Goal: Task Accomplishment & Management: Use online tool/utility

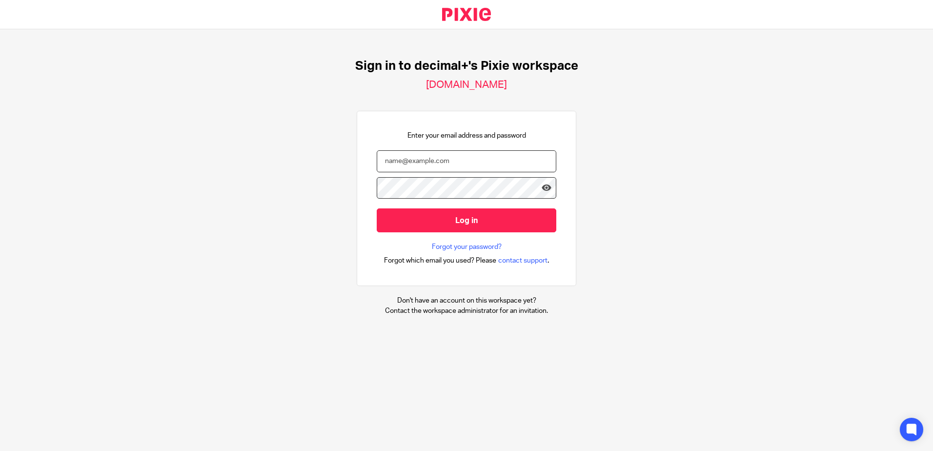
type input "[EMAIL_ADDRESS][DOMAIN_NAME]"
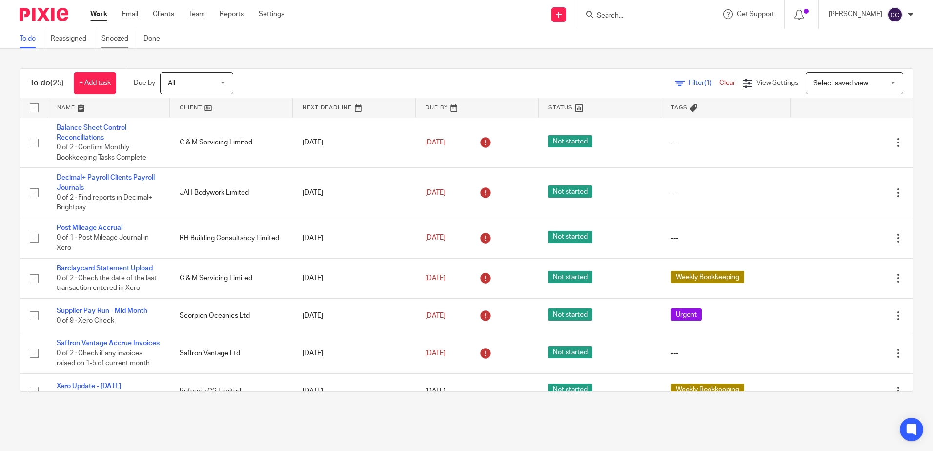
click at [115, 38] on link "Snoozed" at bounding box center [119, 38] width 35 height 19
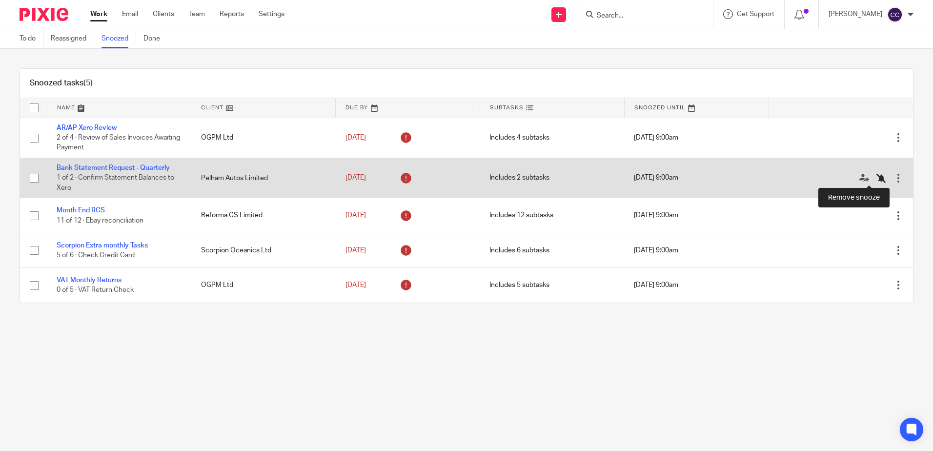
click at [877, 179] on icon at bounding box center [882, 178] width 10 height 10
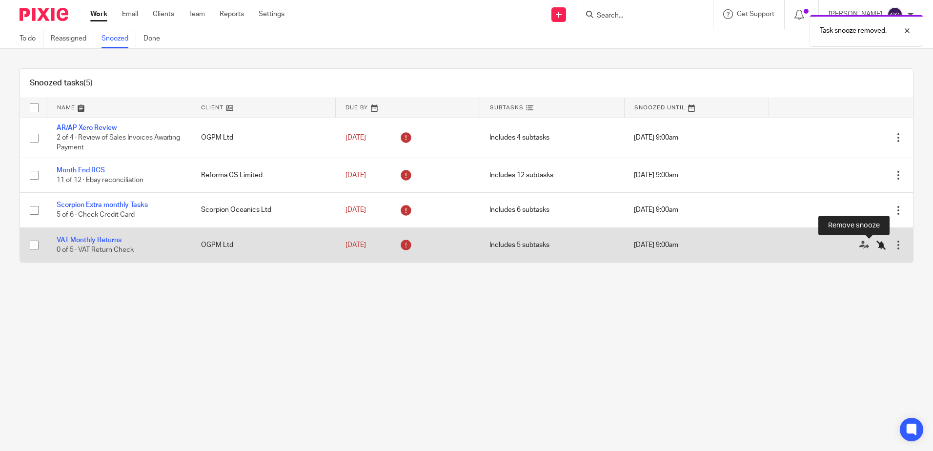
click at [877, 243] on icon at bounding box center [882, 245] width 10 height 10
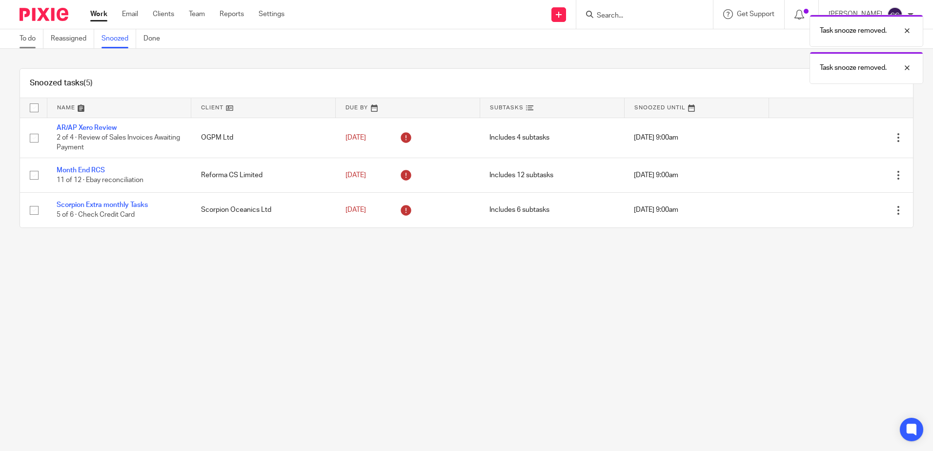
click at [25, 38] on link "To do" at bounding box center [32, 38] width 24 height 19
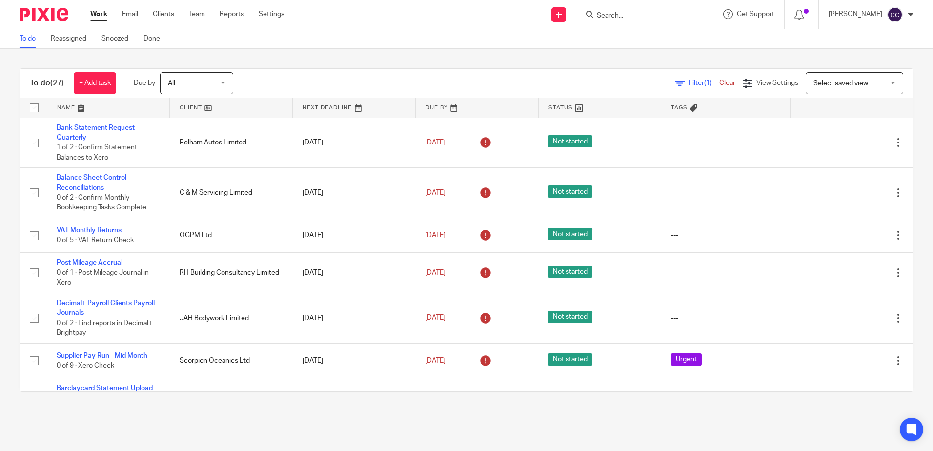
click at [183, 105] on link at bounding box center [231, 108] width 123 height 20
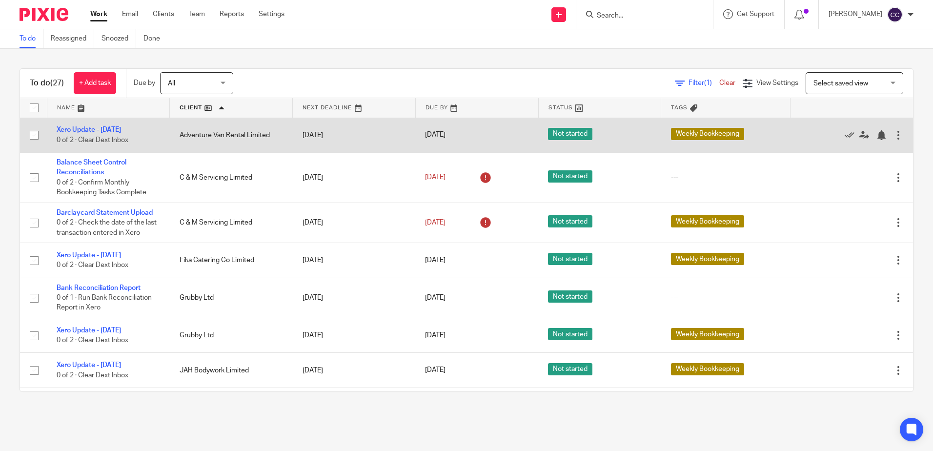
click at [95, 125] on td "Xero Update - Monday 0 of 2 · Clear Dext Inbox" at bounding box center [108, 135] width 123 height 35
click at [95, 128] on link "Xero Update - [DATE]" at bounding box center [89, 129] width 64 height 7
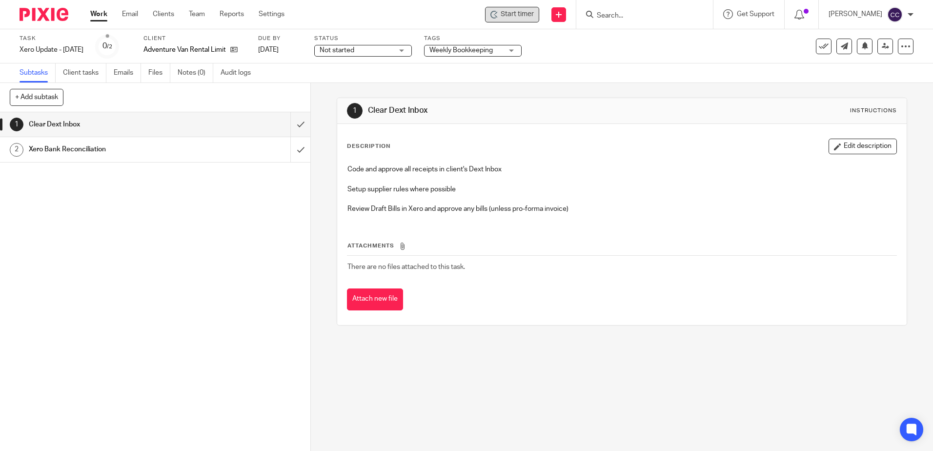
click at [513, 15] on div "Start timer" at bounding box center [512, 15] width 54 height 16
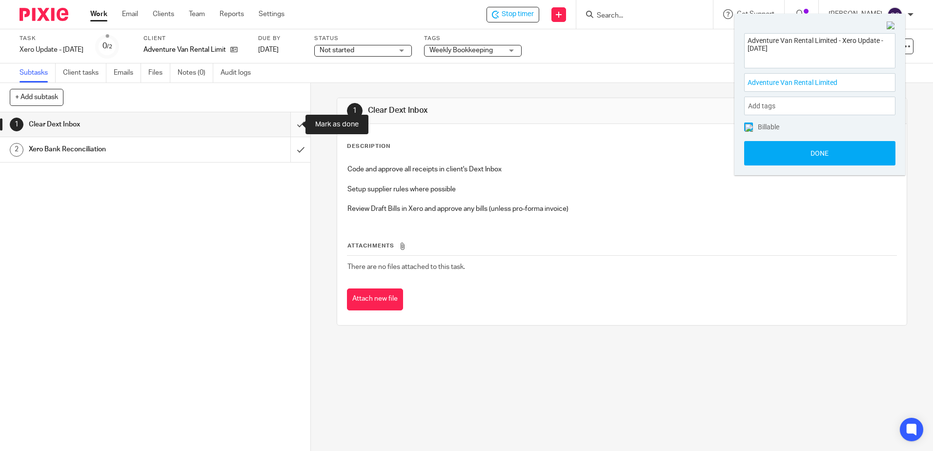
drag, startPoint x: 289, startPoint y: 123, endPoint x: 289, endPoint y: 131, distance: 7.8
click at [289, 123] on input "submit" at bounding box center [155, 124] width 311 height 24
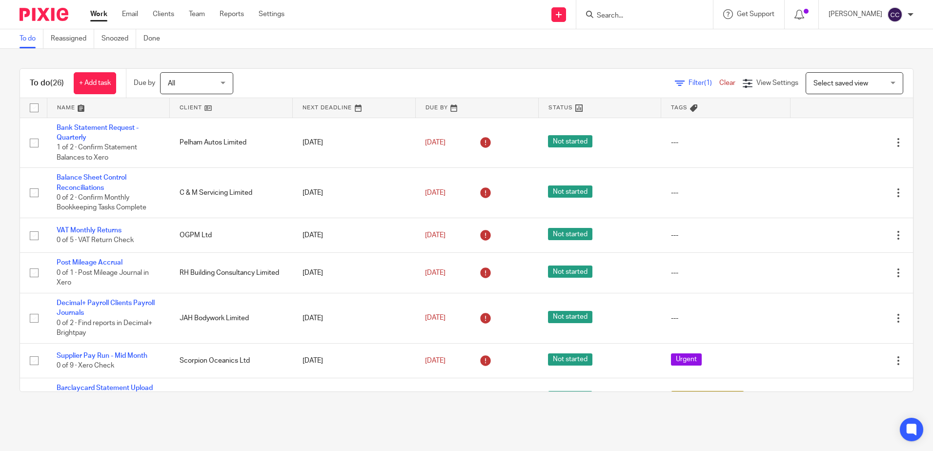
click at [189, 106] on link at bounding box center [231, 108] width 123 height 20
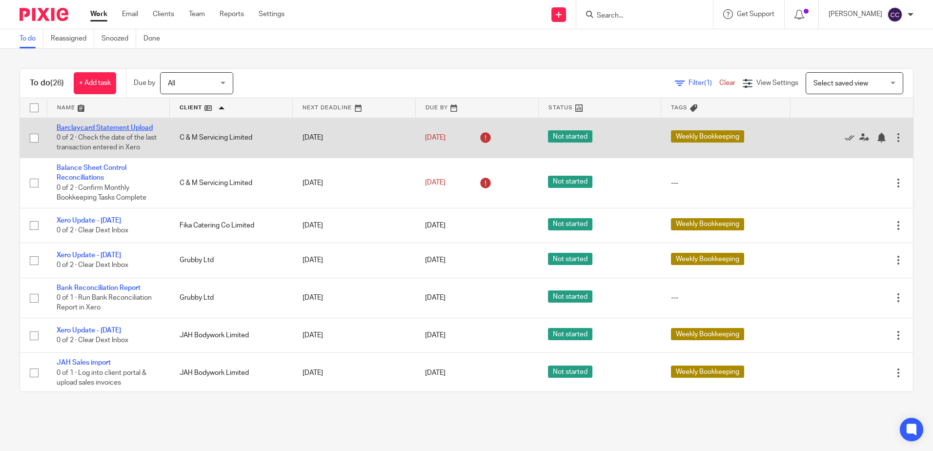
click at [127, 128] on link "Barclaycard Statement Upload" at bounding box center [105, 127] width 96 height 7
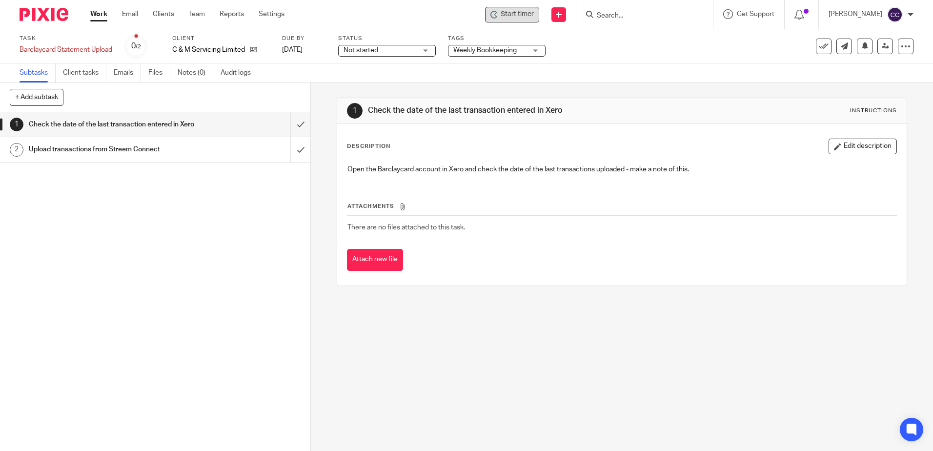
click at [530, 15] on span "Start timer" at bounding box center [517, 14] width 33 height 10
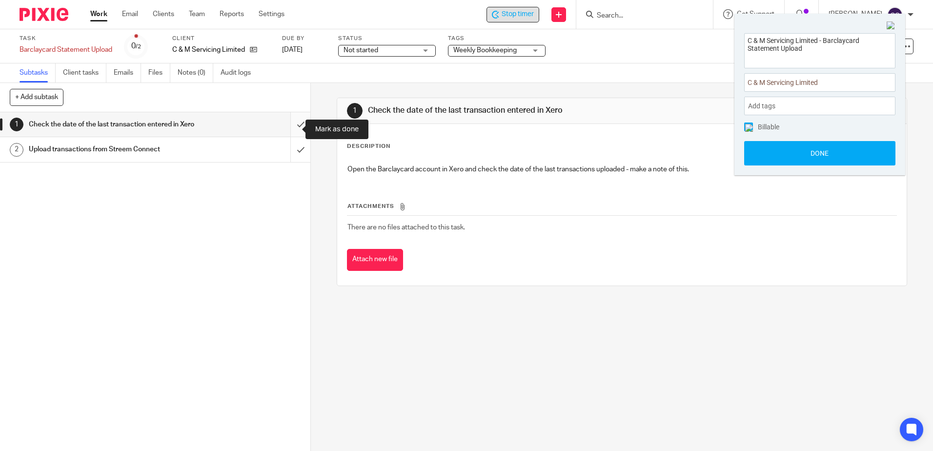
click at [290, 130] on input "submit" at bounding box center [155, 124] width 311 height 24
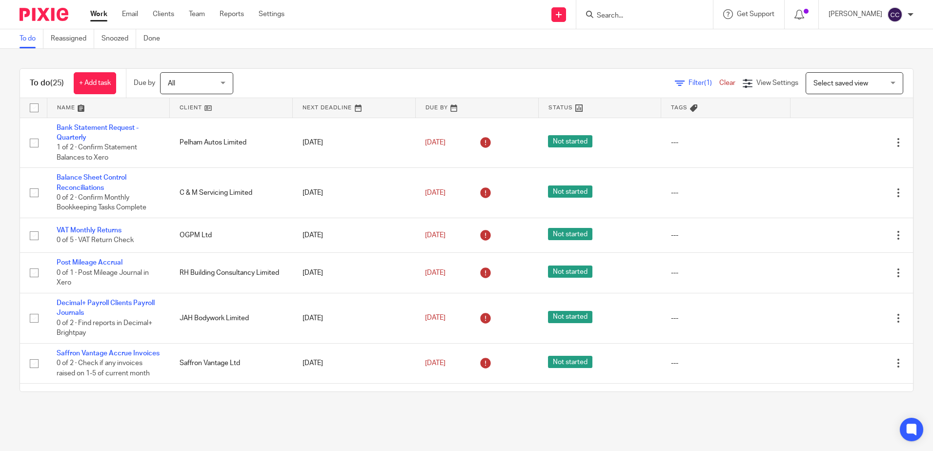
click at [186, 107] on link at bounding box center [231, 108] width 123 height 20
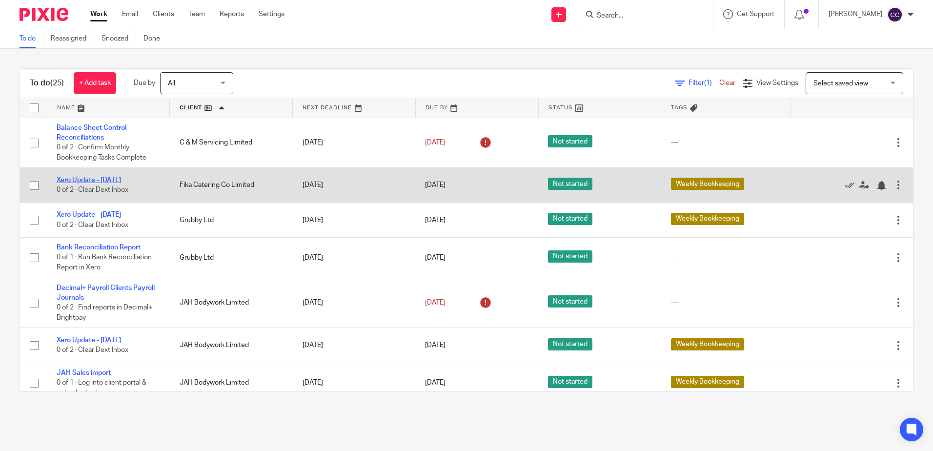
click at [110, 177] on link "Xero Update - [DATE]" at bounding box center [89, 180] width 64 height 7
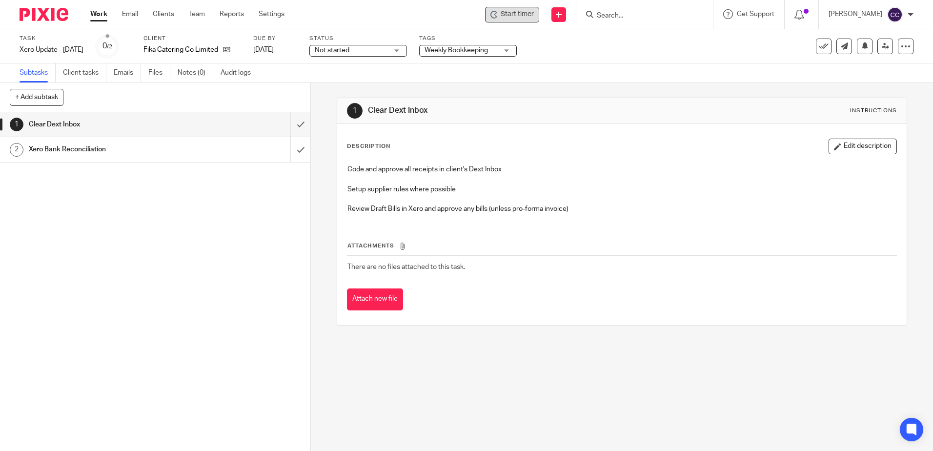
click at [534, 14] on span "Start timer" at bounding box center [517, 14] width 33 height 10
click at [498, 15] on icon at bounding box center [495, 15] width 8 height 8
